Goal: Task Accomplishment & Management: Manage account settings

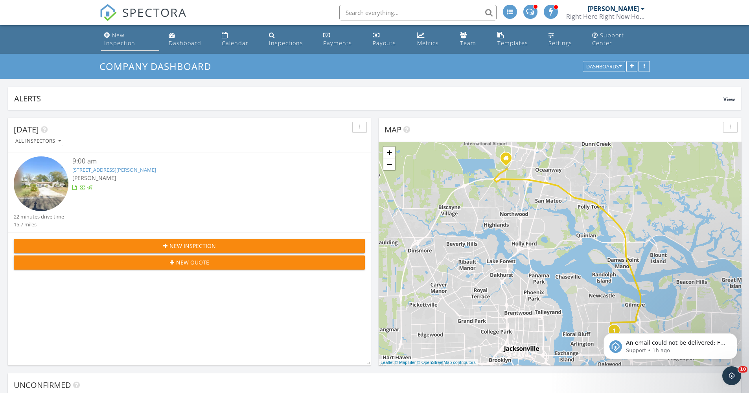
click at [130, 37] on div "New Inspection" at bounding box center [119, 38] width 31 height 15
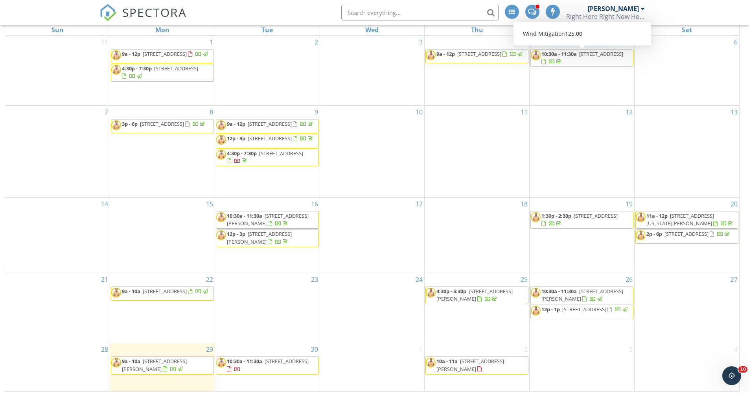
scroll to position [108, 0]
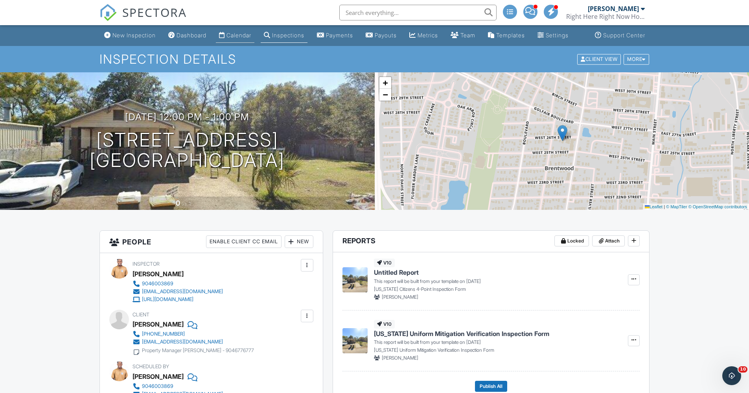
click at [232, 36] on link "Calendar" at bounding box center [235, 35] width 39 height 15
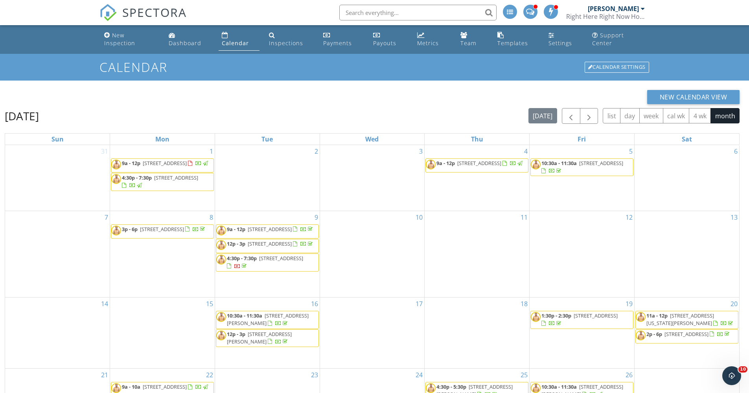
click at [552, 16] on div at bounding box center [551, 12] width 14 height 14
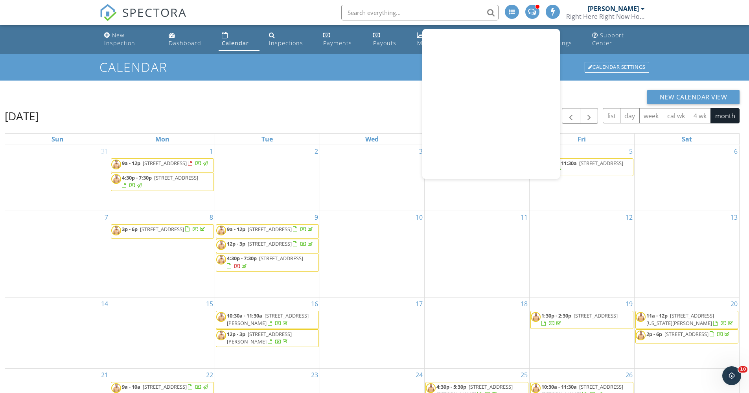
click at [552, 16] on div at bounding box center [553, 12] width 14 height 14
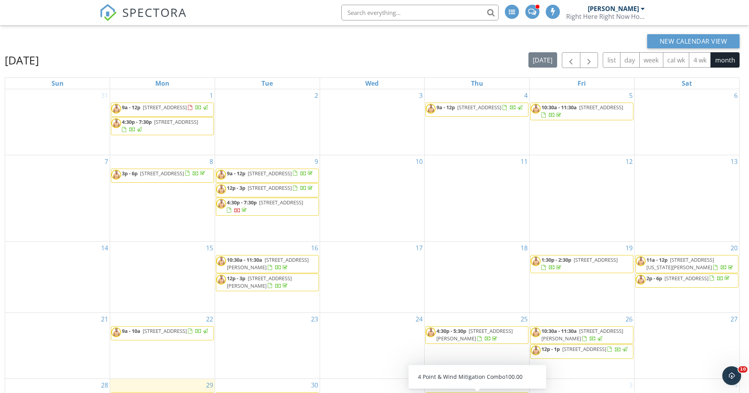
scroll to position [112, 0]
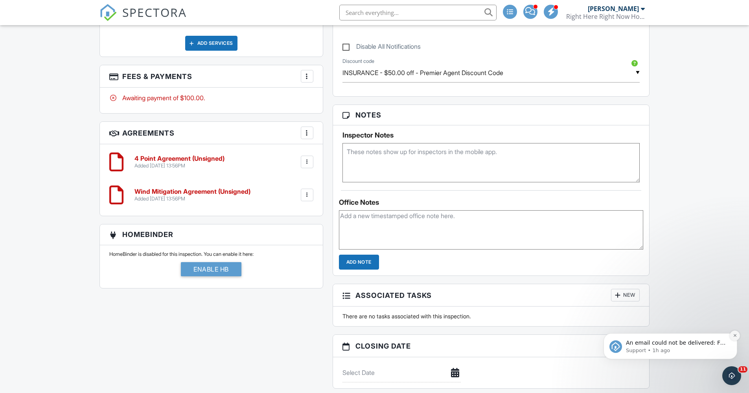
click at [732, 335] on button "Dismiss notification" at bounding box center [735, 336] width 10 height 10
